Goal: Information Seeking & Learning: Check status

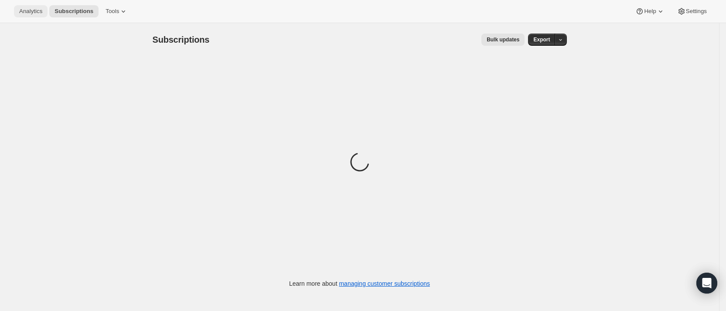
click at [31, 11] on span "Analytics" at bounding box center [30, 11] width 23 height 7
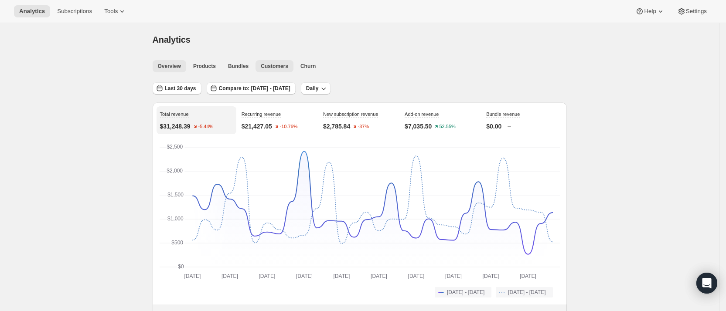
click at [274, 65] on span "Customers" at bounding box center [274, 66] width 27 height 7
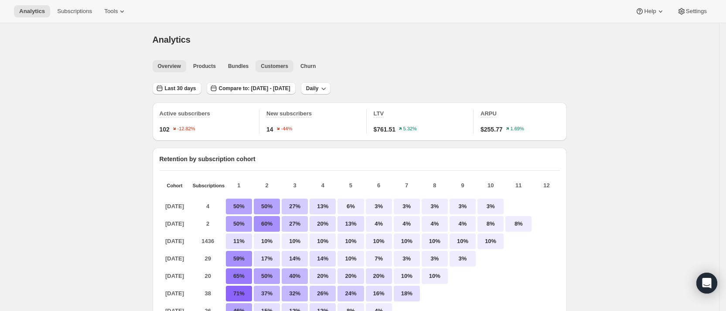
click at [171, 65] on span "Overview" at bounding box center [169, 66] width 23 height 7
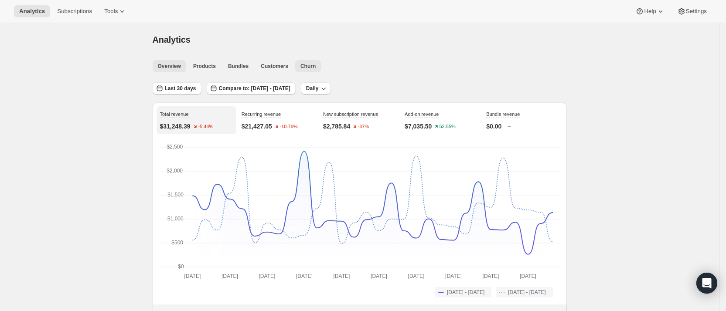
click at [307, 64] on span "Churn" at bounding box center [307, 66] width 15 height 7
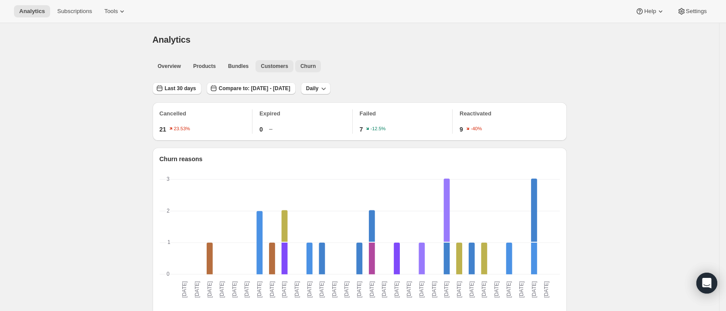
click at [273, 65] on span "Customers" at bounding box center [274, 66] width 27 height 7
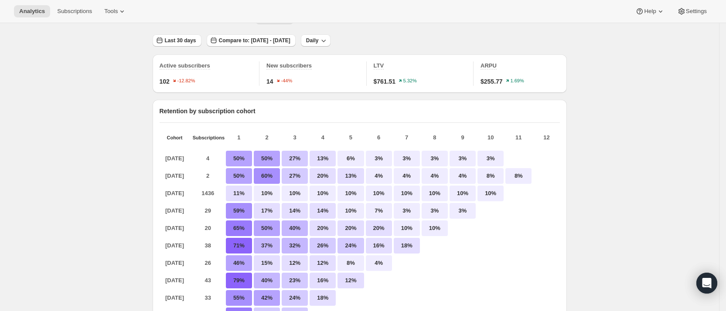
scroll to position [65, 0]
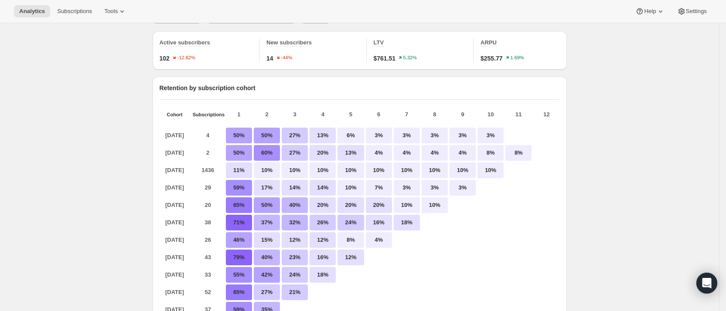
scroll to position [0, 0]
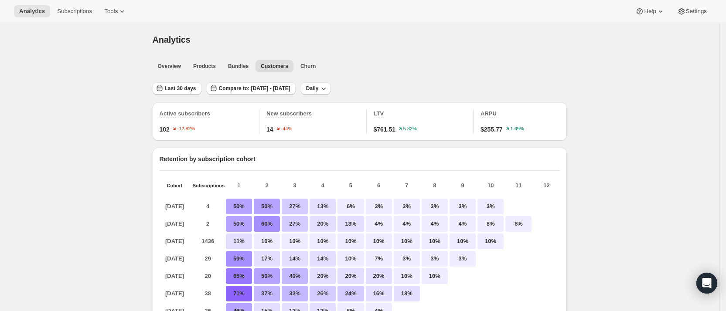
click at [393, 51] on div "Analytics. This page is ready Analytics" at bounding box center [360, 39] width 414 height 33
click at [118, 10] on icon at bounding box center [122, 11] width 9 height 9
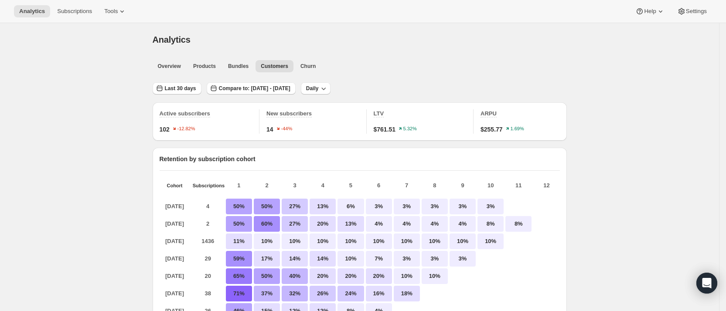
click at [440, 44] on div "Analytics" at bounding box center [360, 40] width 414 height 12
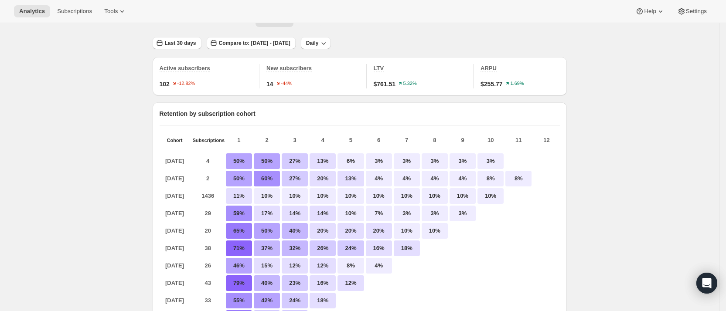
scroll to position [65, 0]
